Goal: Transaction & Acquisition: Subscribe to service/newsletter

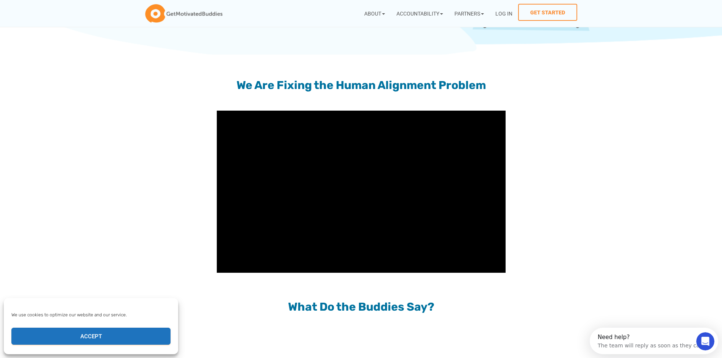
scroll to position [607, 0]
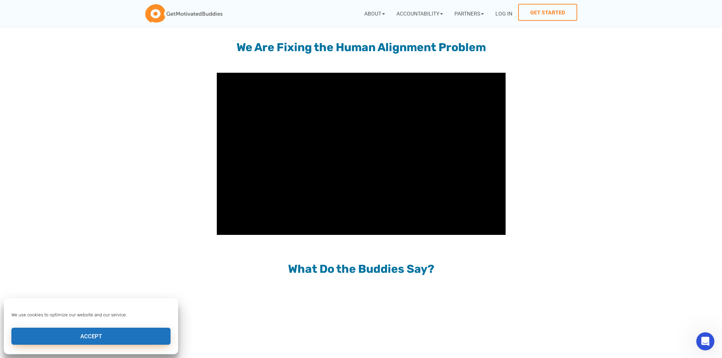
click at [130, 334] on button "Accept" at bounding box center [90, 336] width 159 height 17
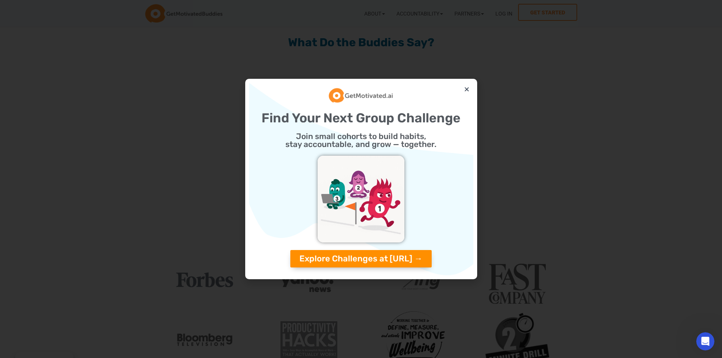
scroll to position [834, 0]
click at [466, 88] on icon "Close" at bounding box center [467, 89] width 6 height 6
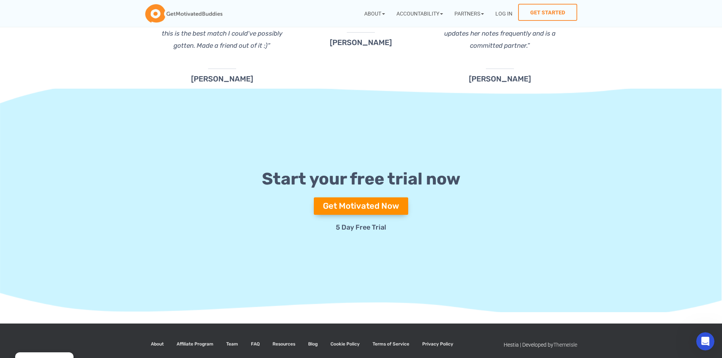
scroll to position [2723, 0]
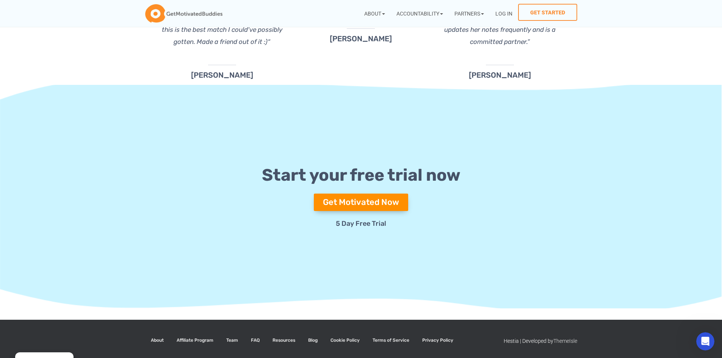
click at [105, 243] on section "Start your free trial now Get Motivated Now 5 Day Free Trial" at bounding box center [361, 197] width 722 height 224
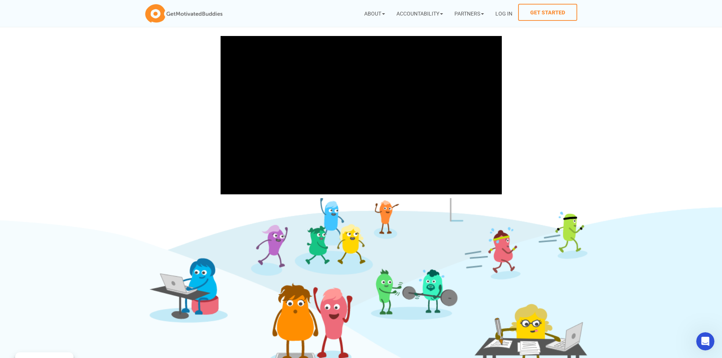
scroll to position [0, 0]
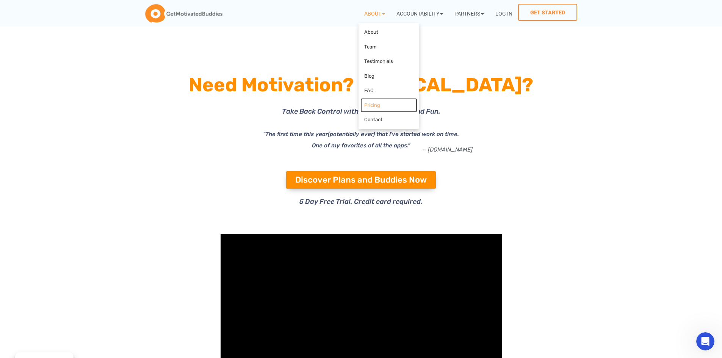
click at [375, 103] on link "Pricing" at bounding box center [389, 105] width 57 height 15
